Goal: Task Accomplishment & Management: Use online tool/utility

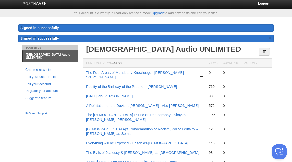
scroll to position [2, 0]
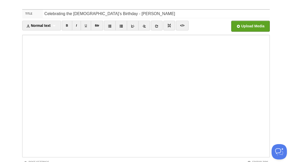
scroll to position [61, 0]
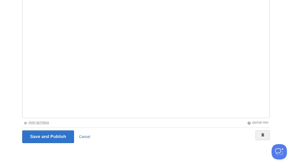
click at [45, 123] on link "Post Settings" at bounding box center [36, 122] width 25 height 3
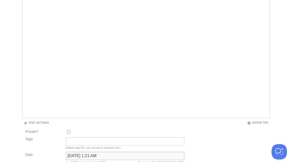
click at [97, 156] on input "[DATE] 1:21 AM" at bounding box center [125, 156] width 118 height 8
type input "now"
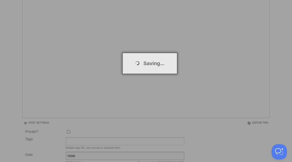
scroll to position [27, 0]
